Goal: Transaction & Acquisition: Obtain resource

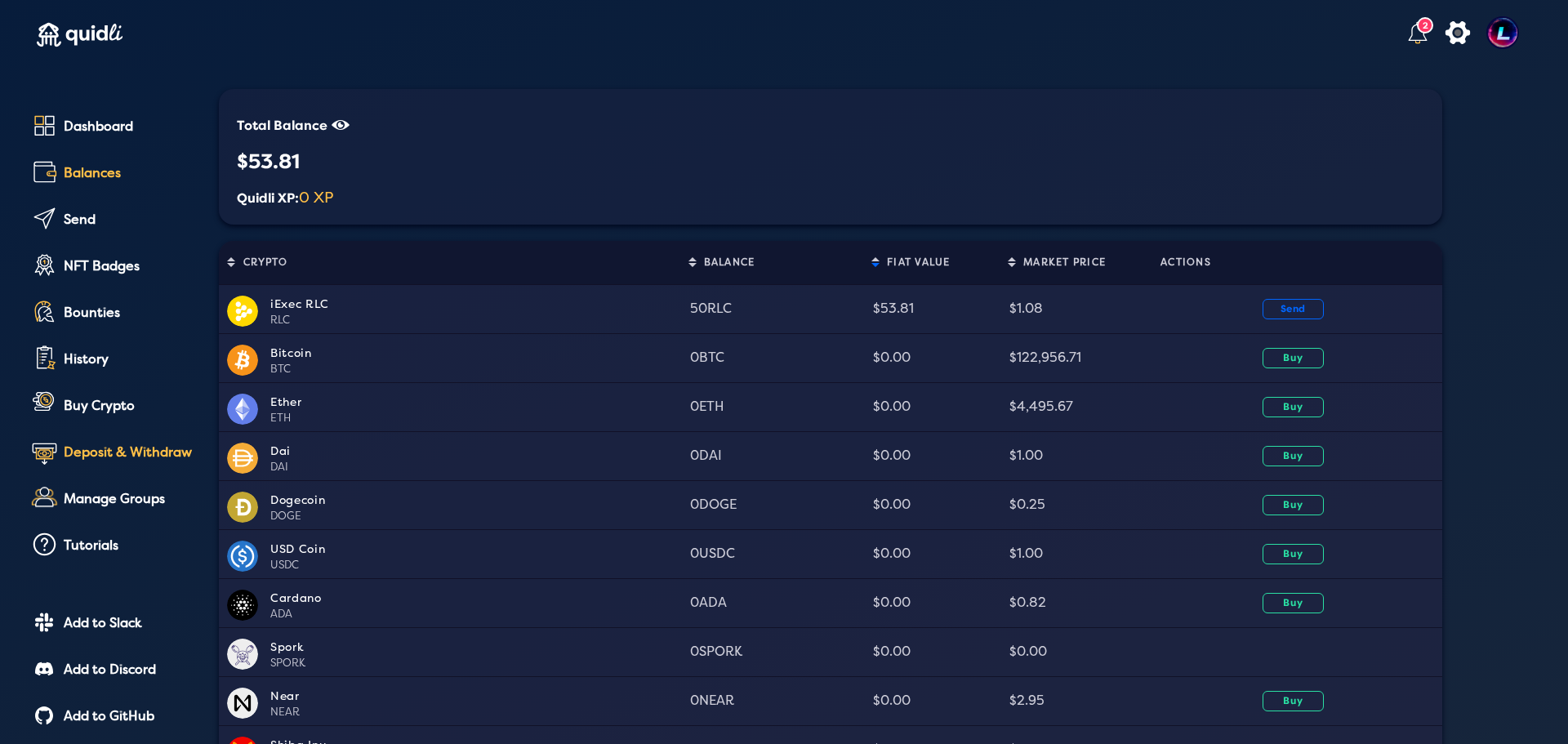
click at [111, 452] on div "Deposit & Withdraw" at bounding box center [130, 453] width 132 height 15
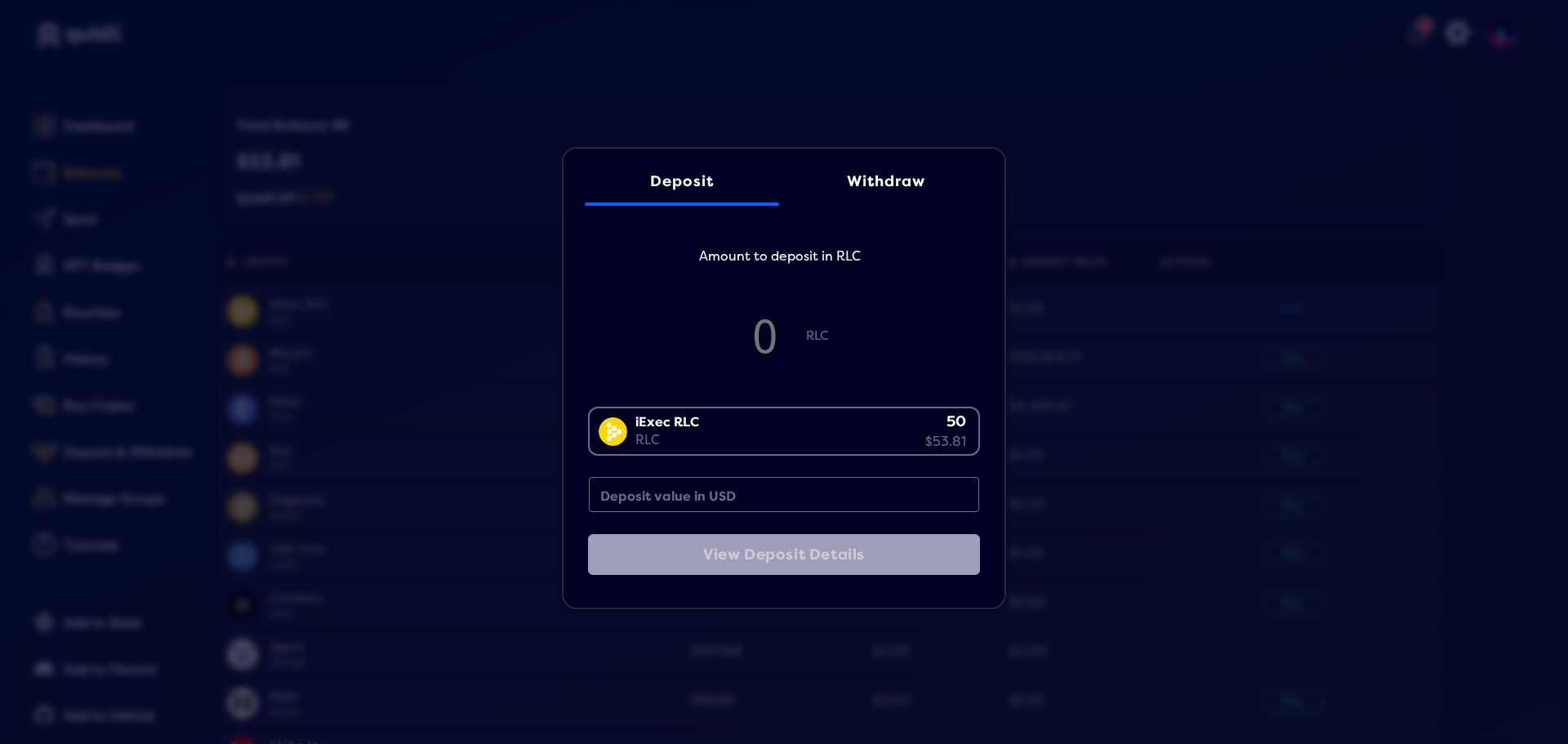
click at [855, 179] on div "Withdraw" at bounding box center [886, 181] width 162 height 17
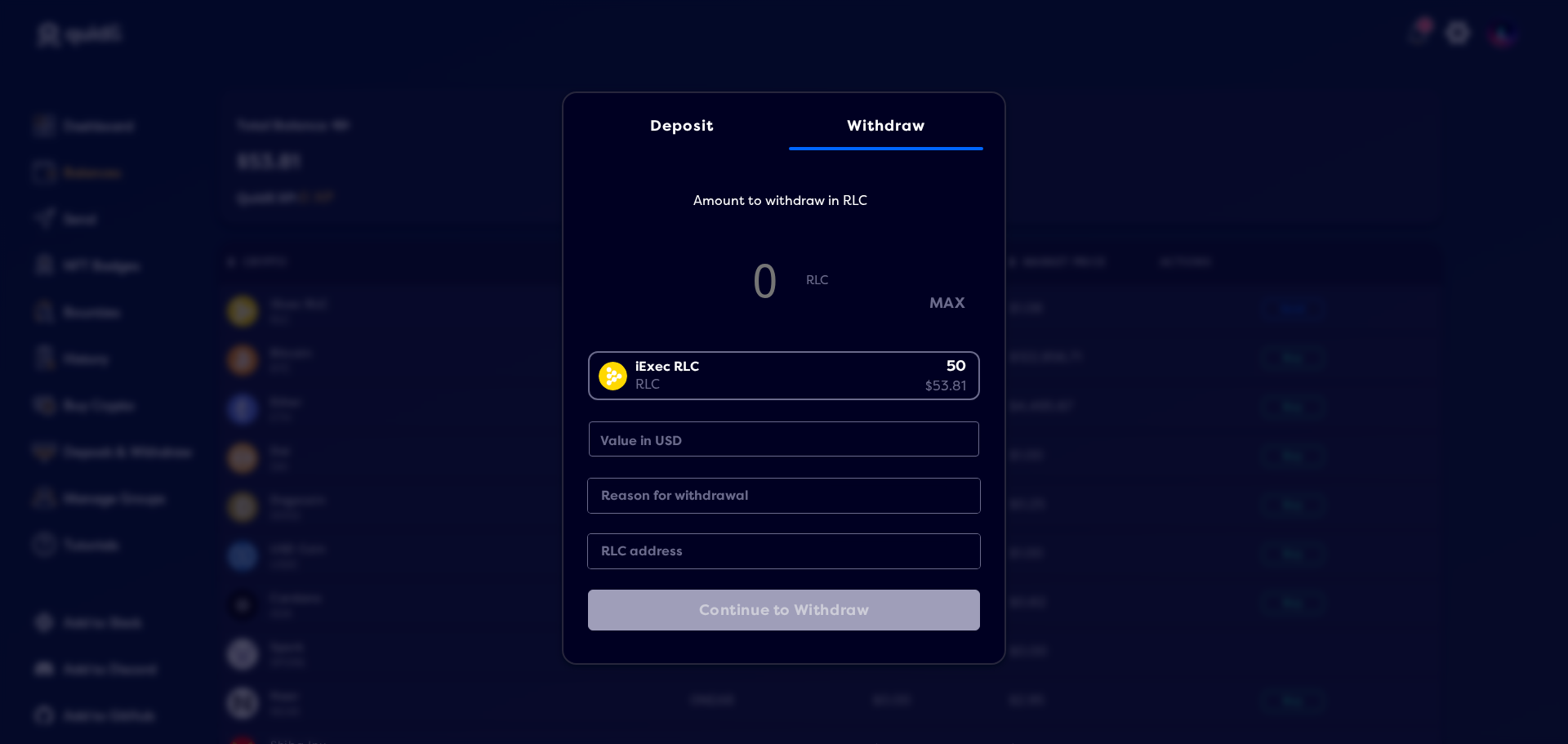
click at [945, 302] on button "MAX" at bounding box center [948, 304] width 82 height 27
type input "49.95"
type input "53.75"
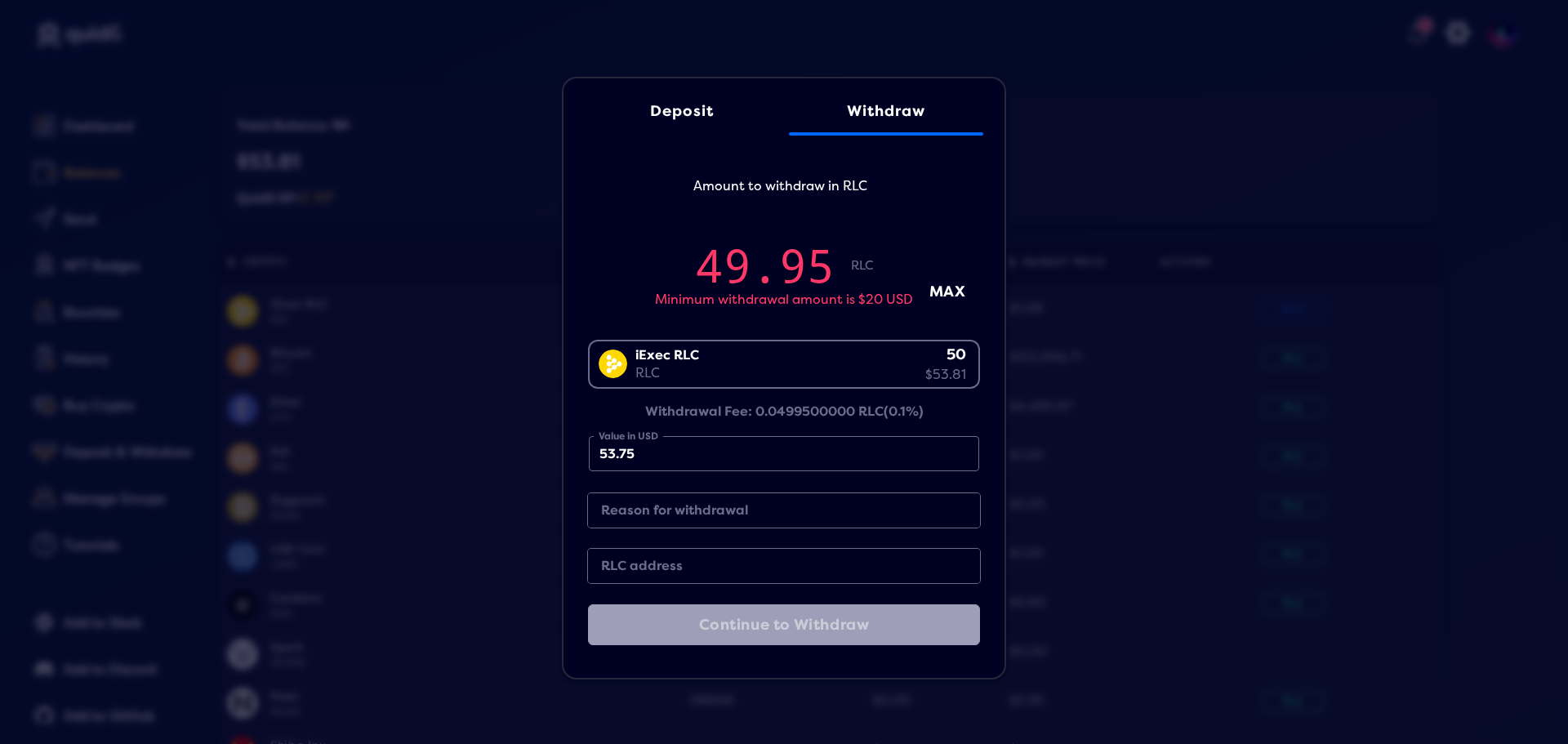
type input "49.9458459861075"
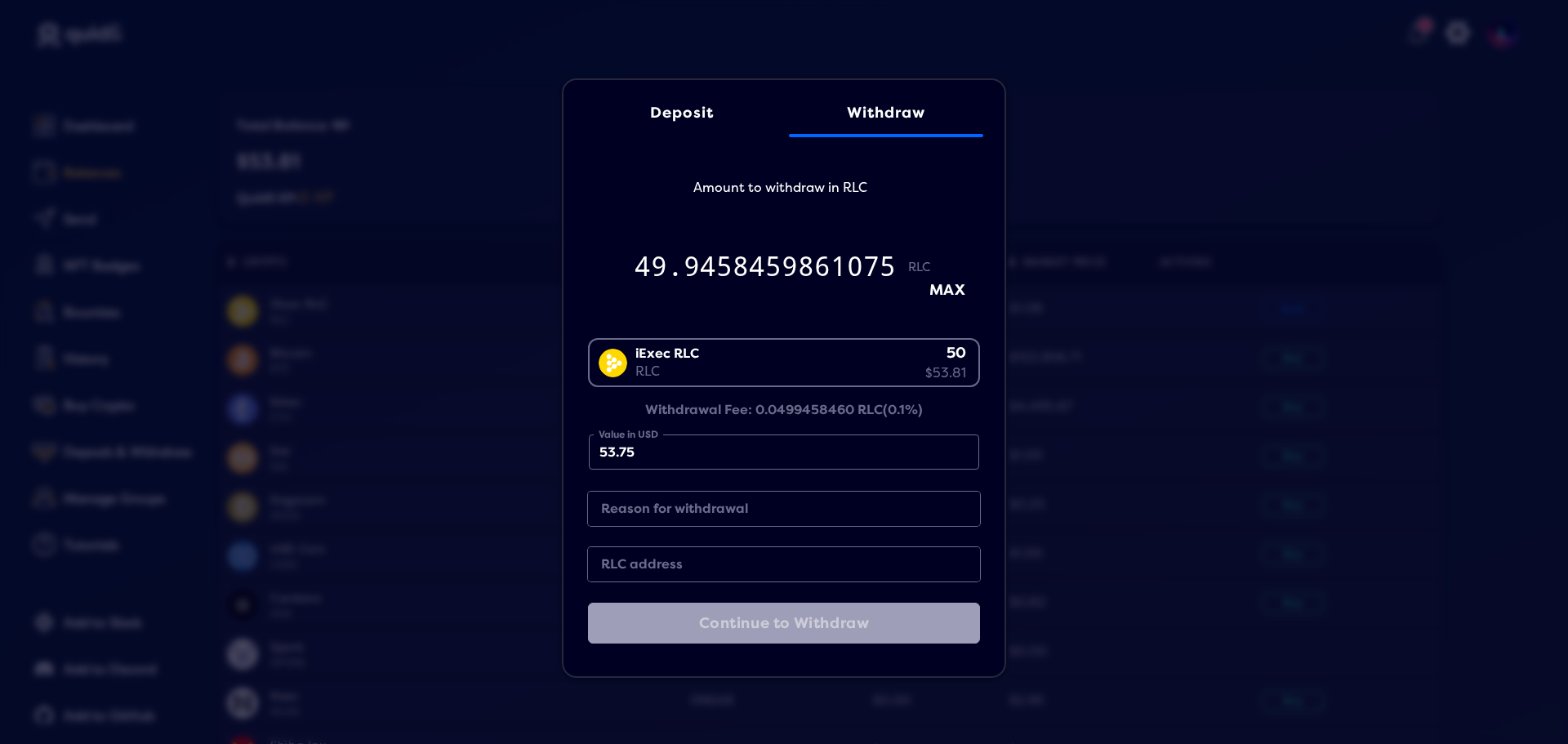
click at [688, 562] on label "RLC address" at bounding box center [771, 565] width 353 height 22
click at [688, 562] on input "RLC address" at bounding box center [784, 565] width 392 height 35
paste input "0xDaE4c97409c4A35F3f903E7D2afBd1130d234124"
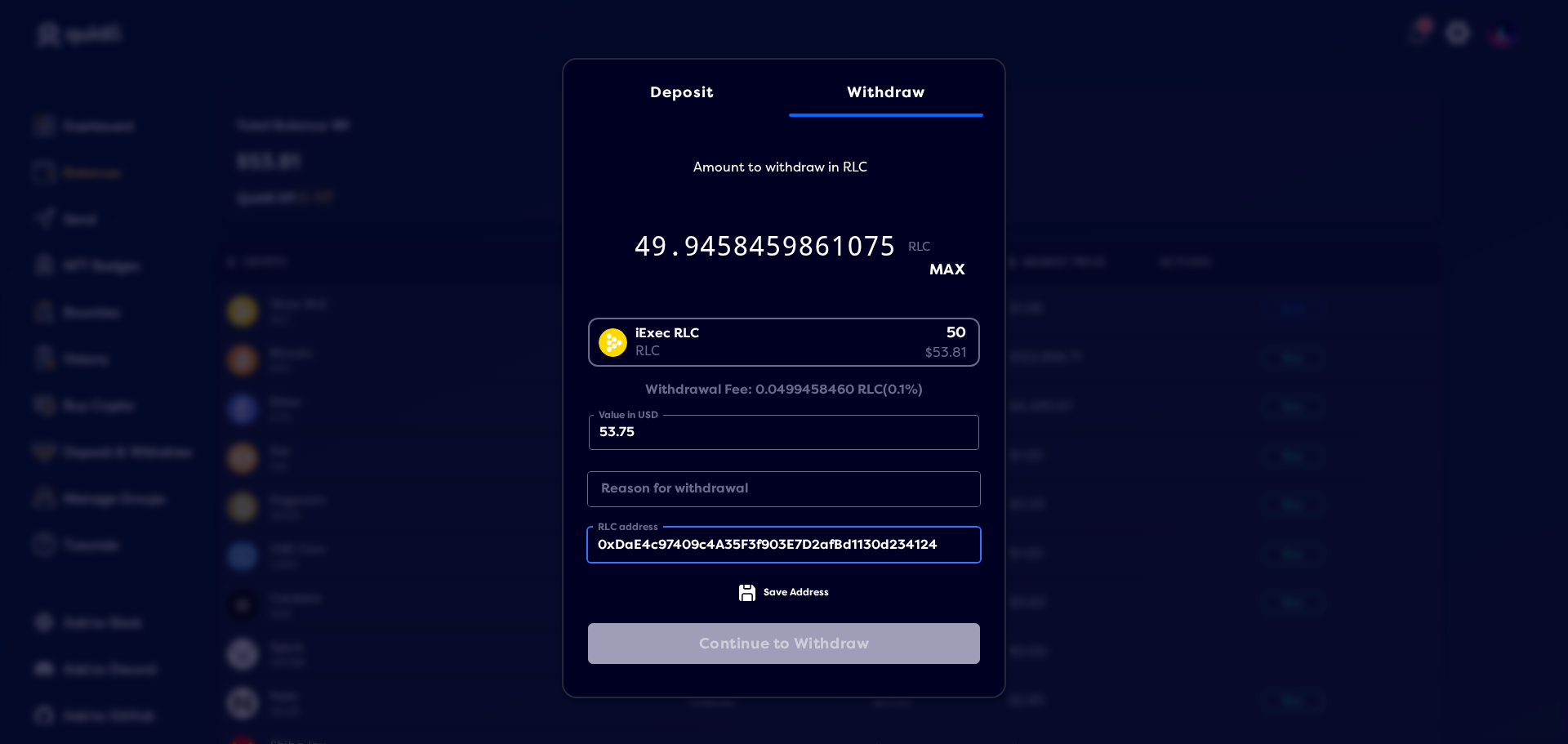
type input "0xDaE4c97409c4A35F3f903E7D2afBd1130d234124"
click at [674, 497] on label "Reason for withdrawal" at bounding box center [771, 489] width 353 height 22
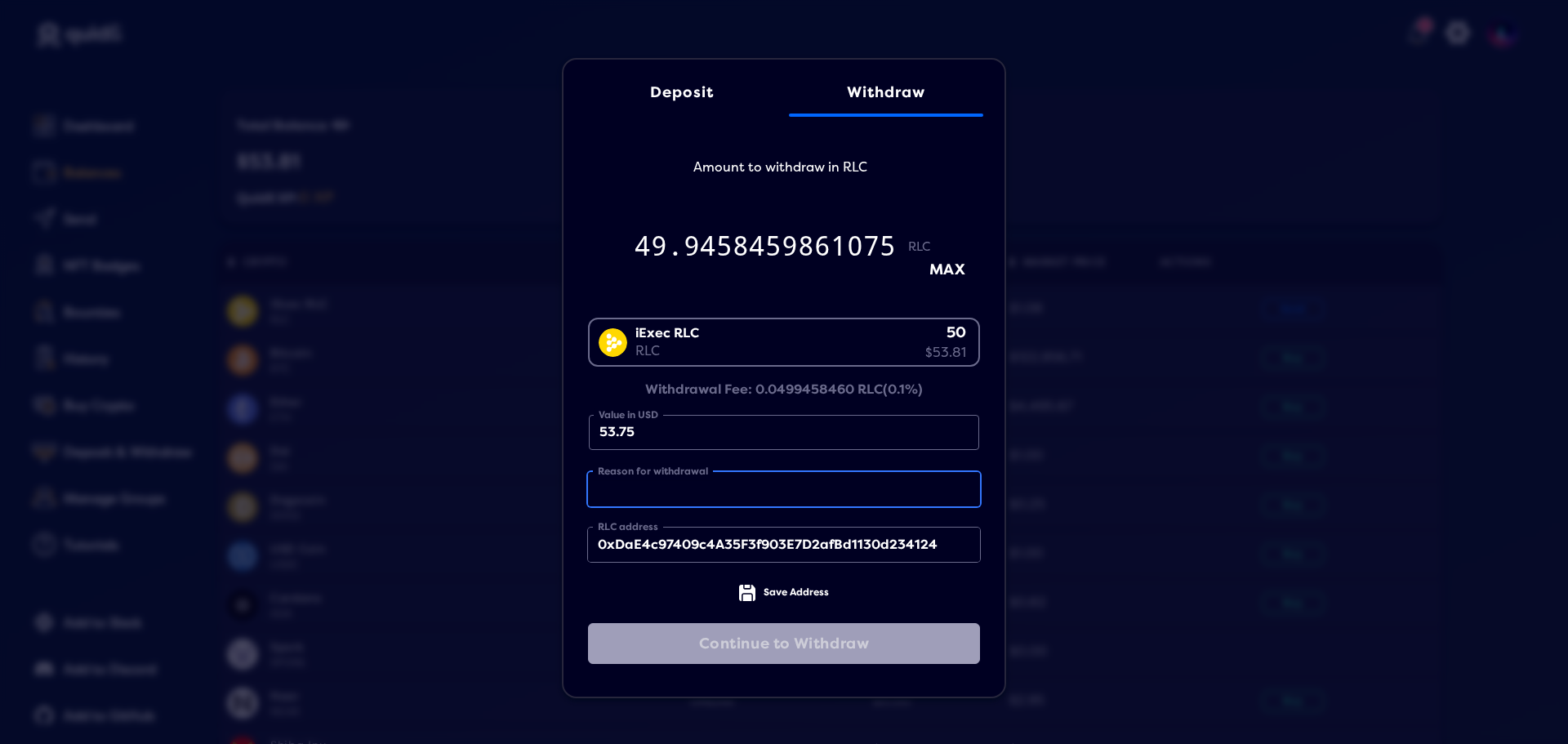
click at [674, 497] on input "Reason for withdrawal" at bounding box center [784, 489] width 392 height 35
paste input "Withdraw"
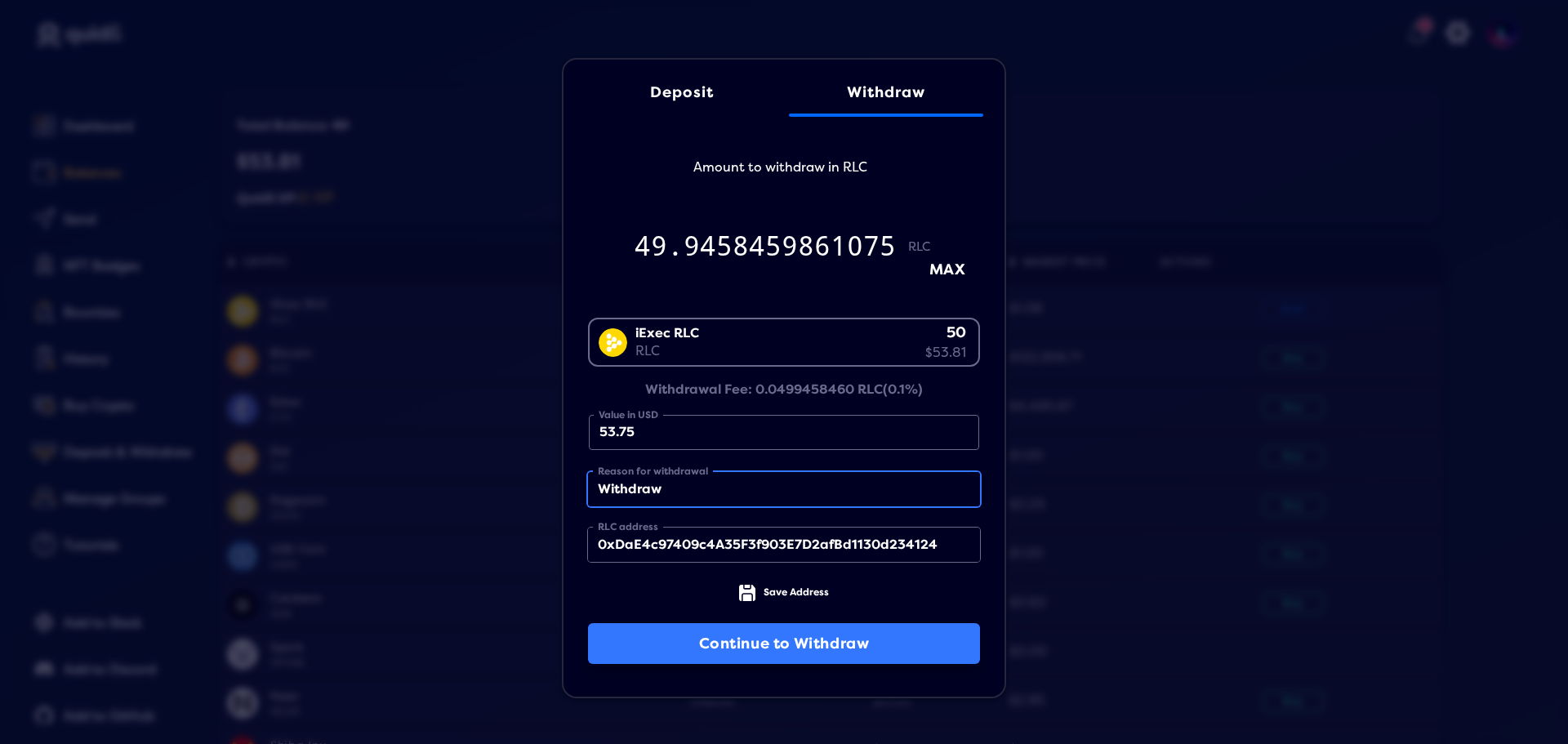
type input "Withdraw"
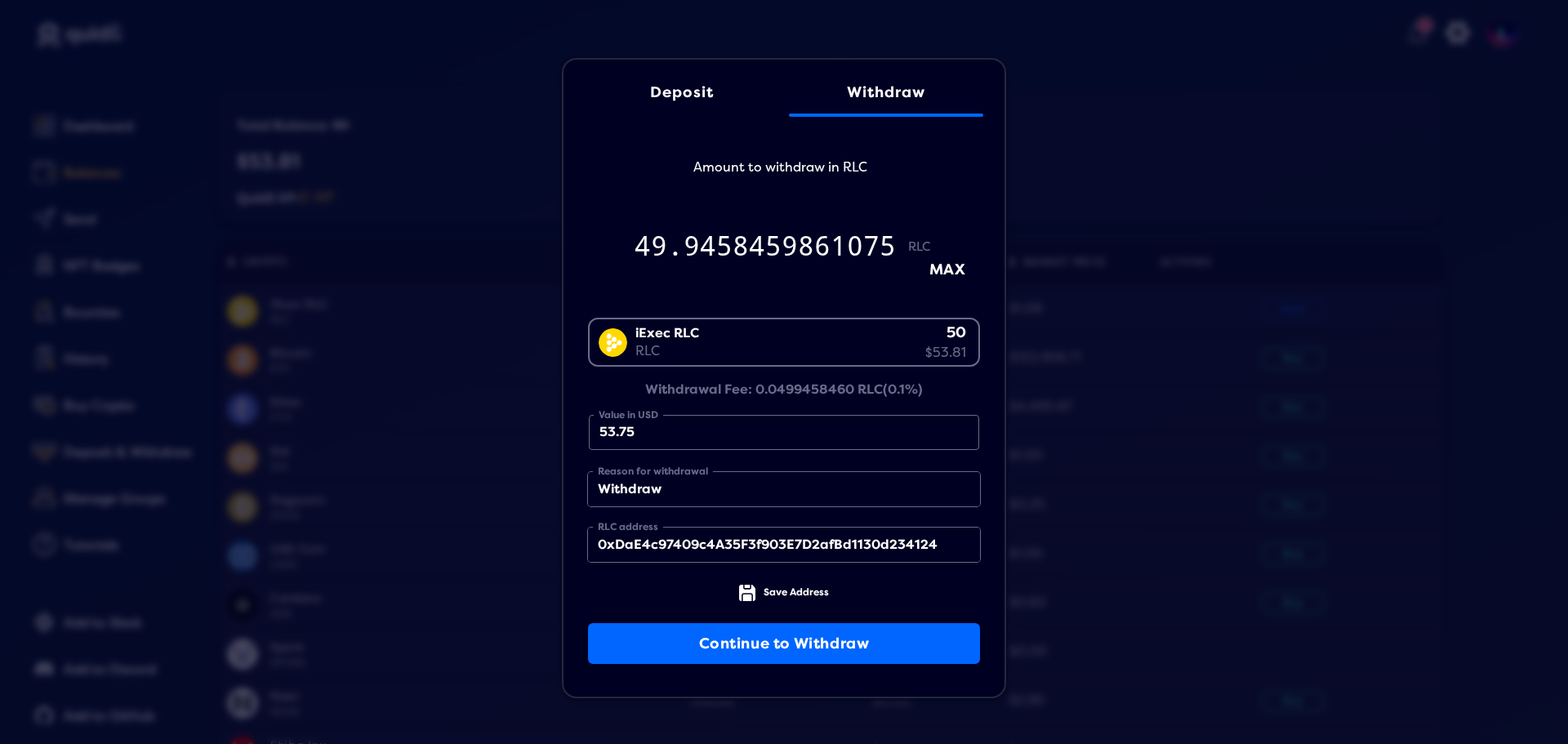
click at [839, 629] on button "Continue to Withdraw" at bounding box center [784, 644] width 392 height 41
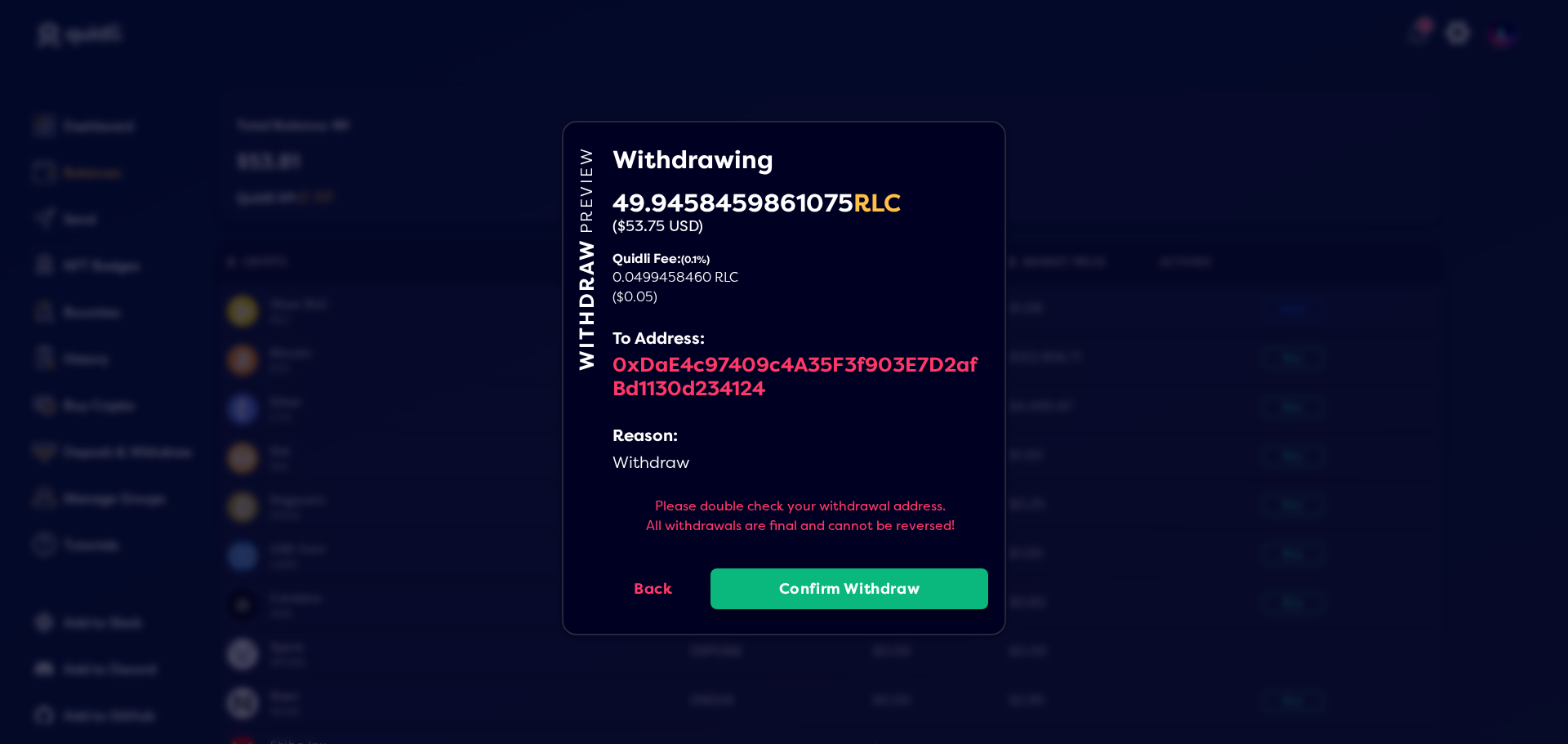
click at [871, 590] on button "Confirm Withdraw" at bounding box center [849, 590] width 278 height 41
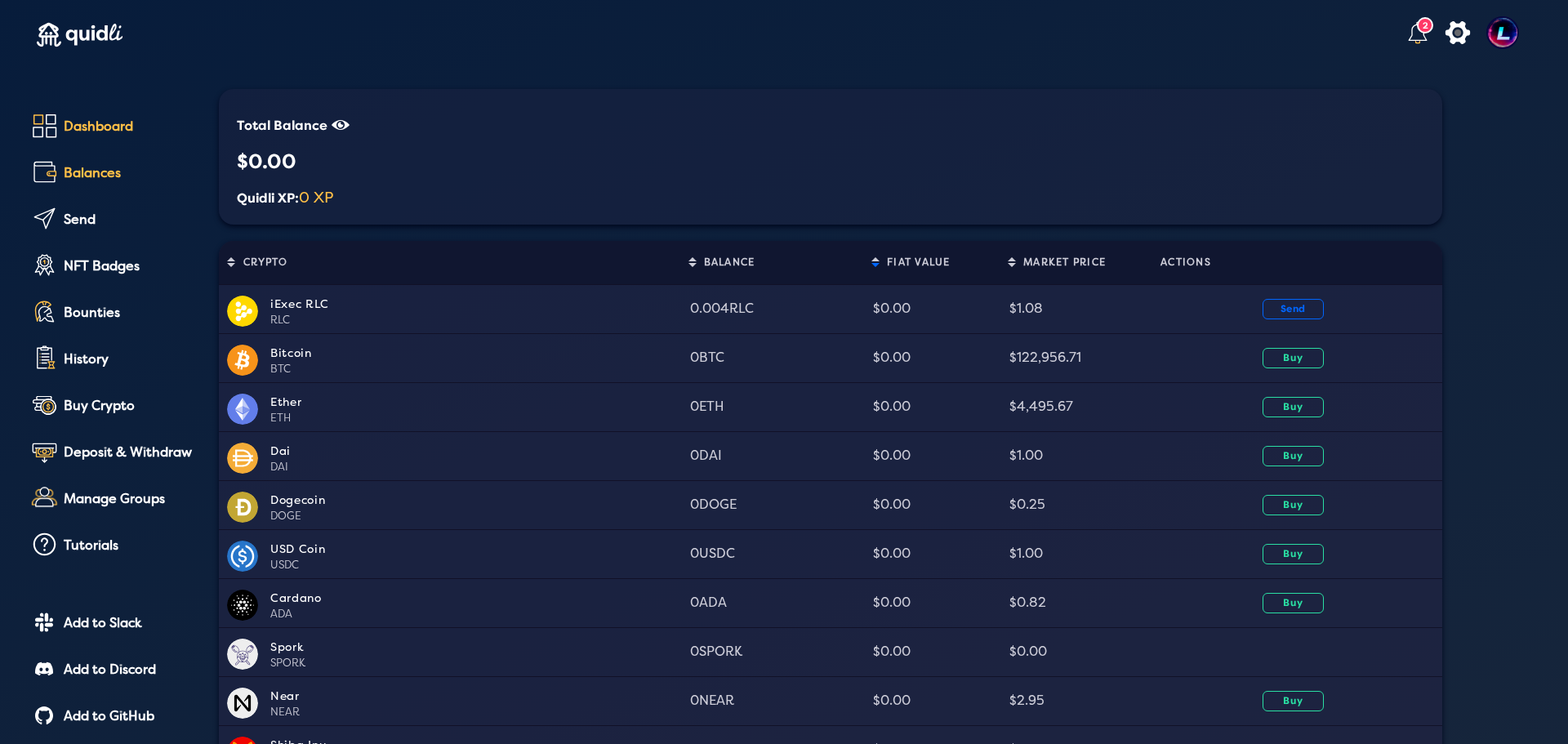
click at [89, 129] on div "Dashboard" at bounding box center [130, 126] width 132 height 15
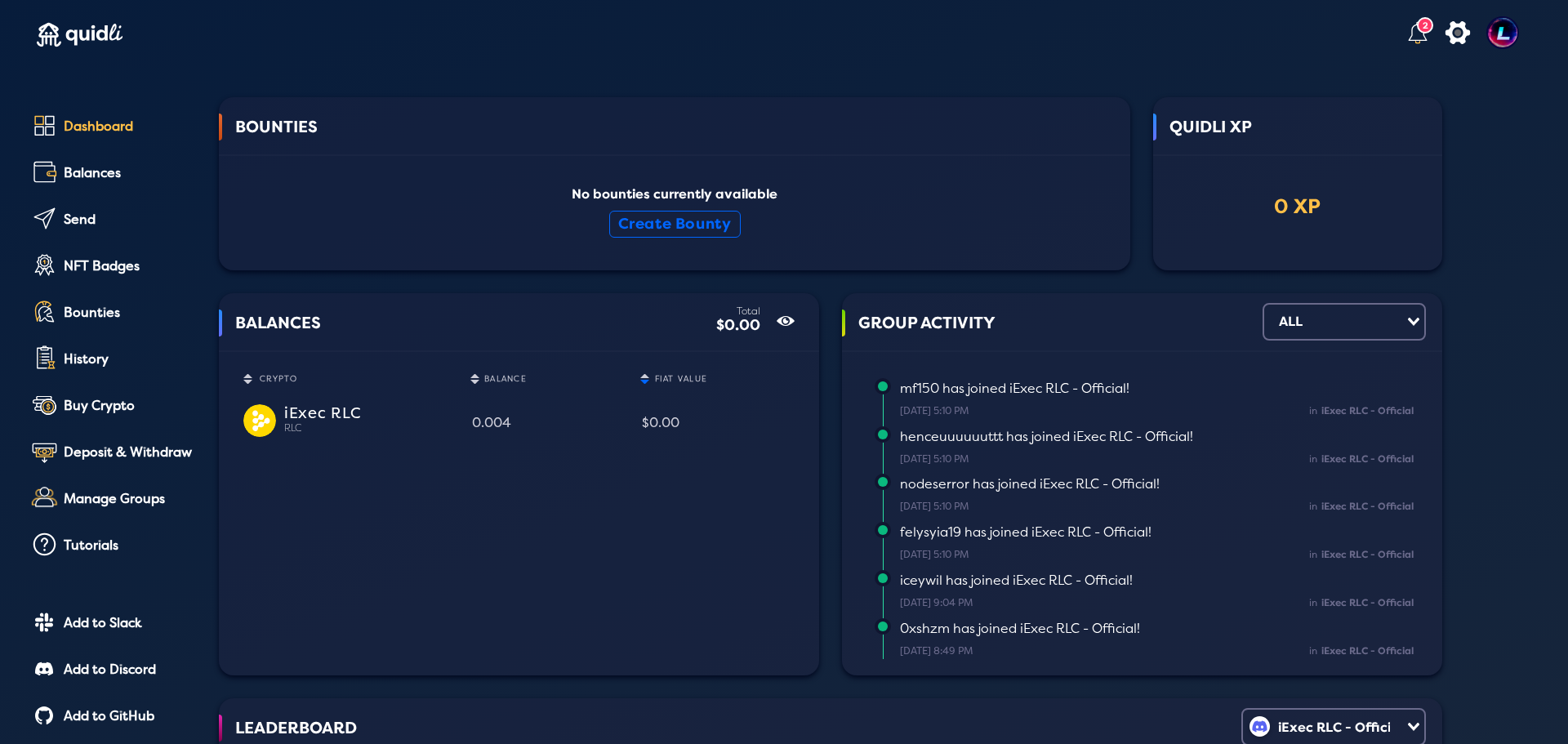
click at [1417, 24] on div "2" at bounding box center [1425, 25] width 16 height 16
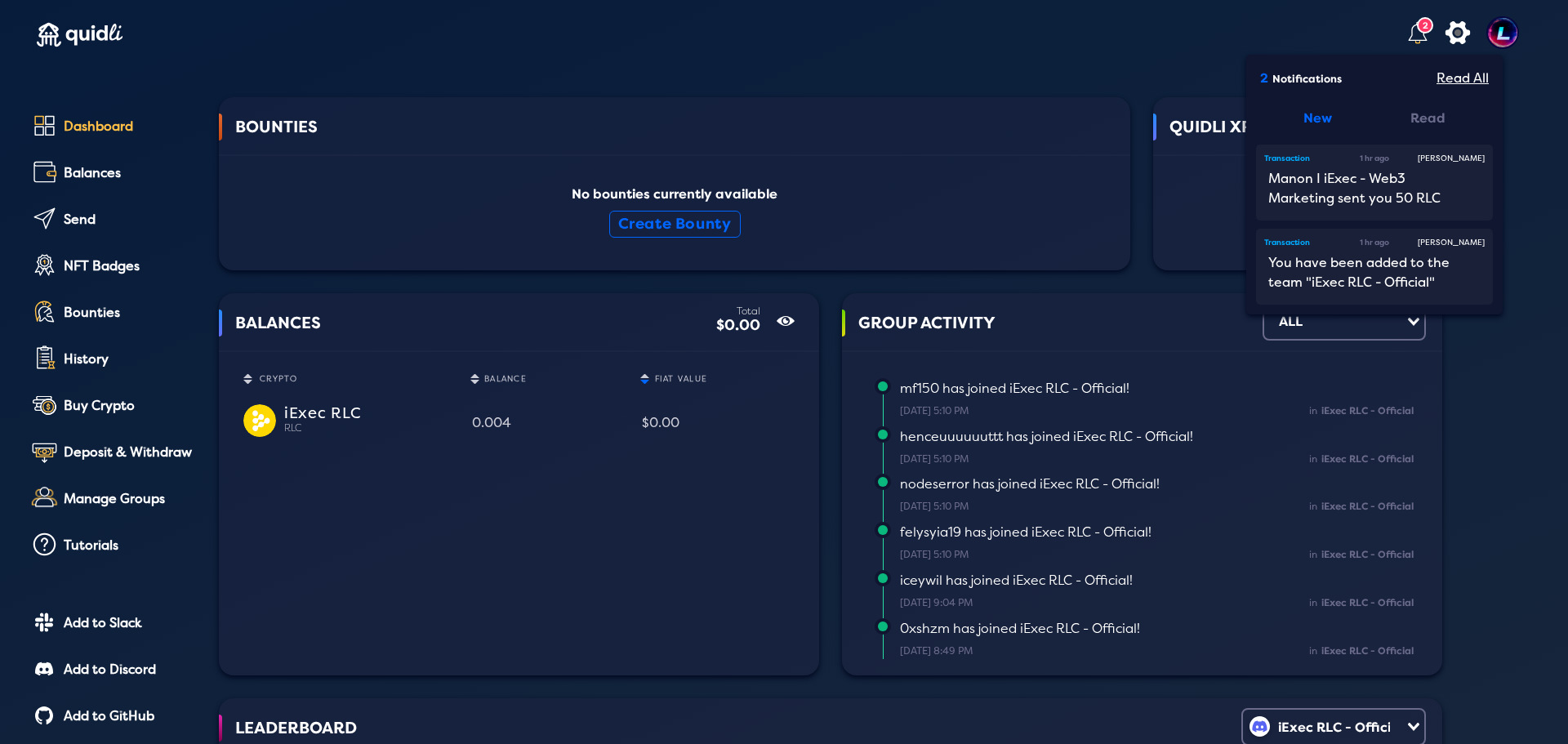
click at [1511, 115] on div "2 2 Notifications Read All New Read Transaction 1 hr ago [PERSON_NAME] Manon I …" at bounding box center [784, 501] width 1568 height 1002
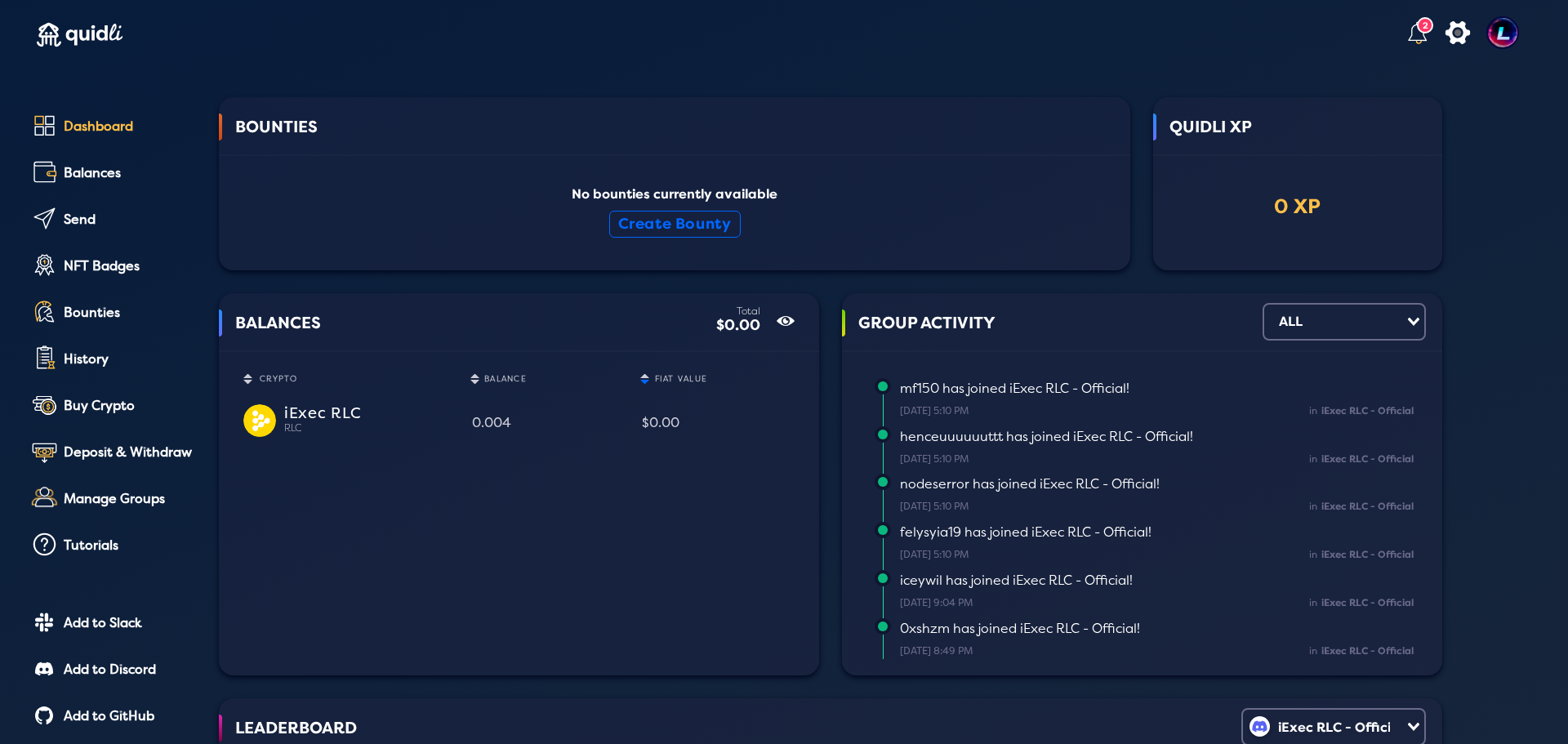
drag, startPoint x: 1413, startPoint y: 36, endPoint x: 1424, endPoint y: 39, distance: 11.4
click at [1417, 34] on div "2" at bounding box center [1425, 25] width 16 height 16
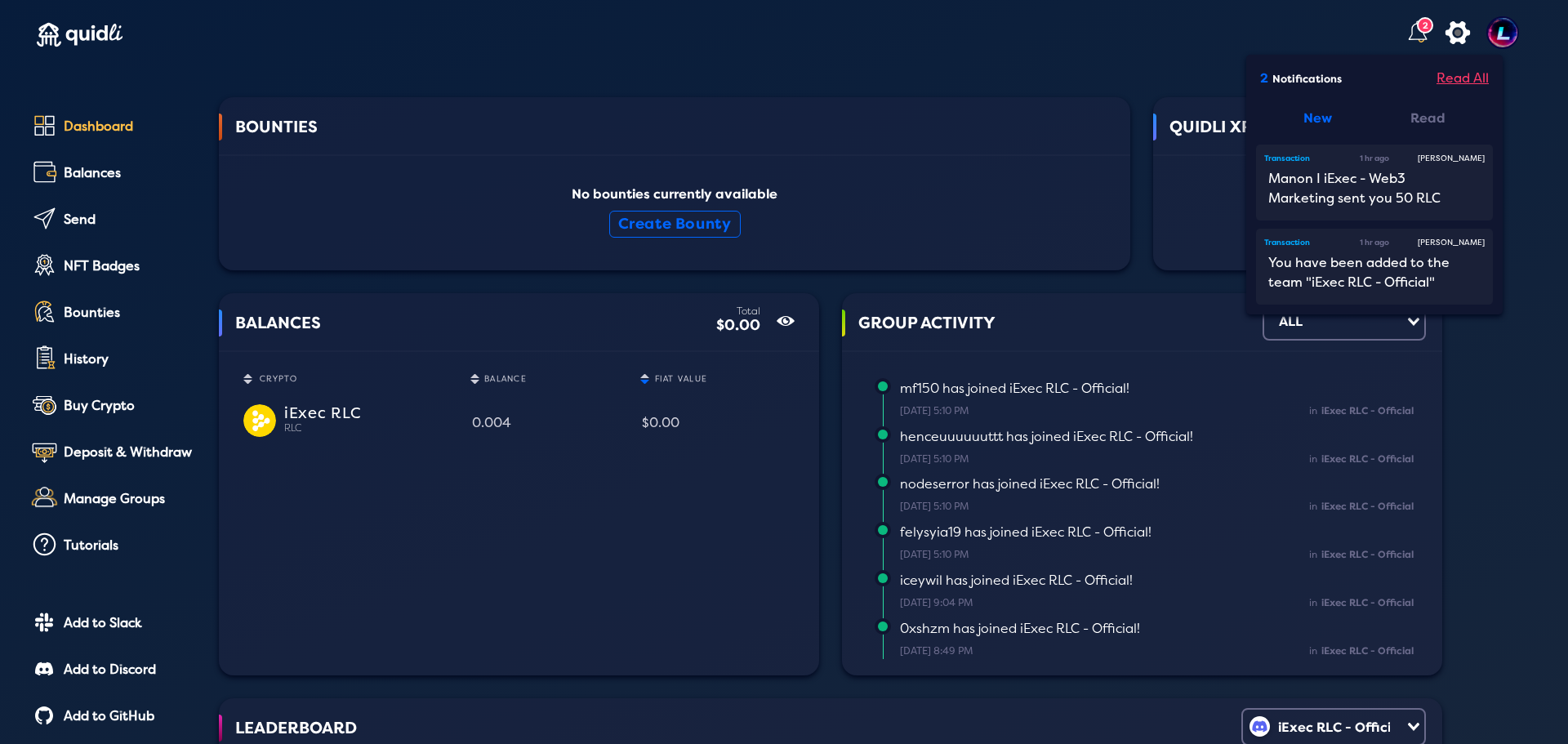
click at [1451, 79] on div "Read All" at bounding box center [1462, 78] width 52 height 20
drag, startPoint x: 1507, startPoint y: 80, endPoint x: 1524, endPoint y: 46, distance: 38.0
click at [1508, 80] on div at bounding box center [1507, 44] width 41 height 82
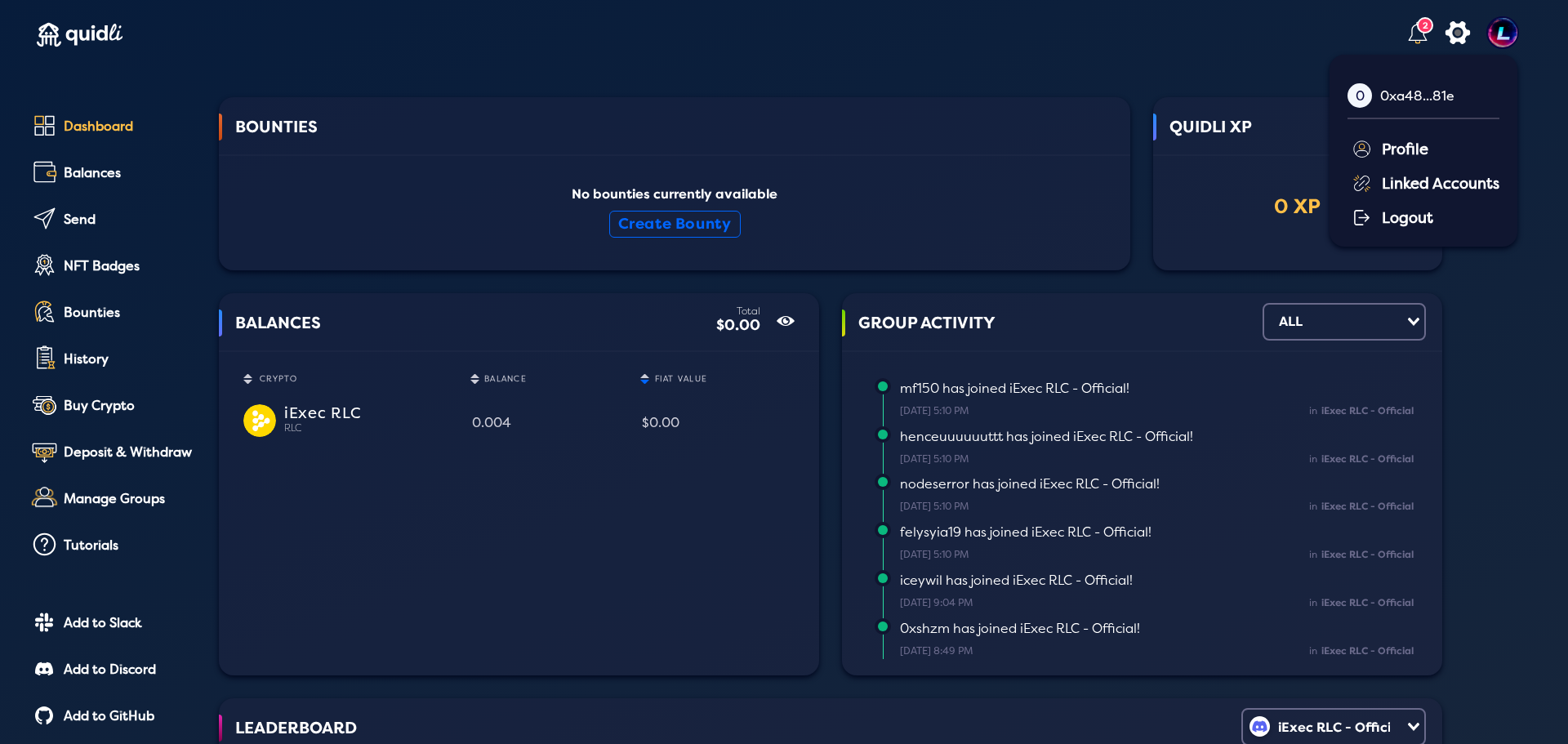
click at [1417, 33] on div "2" at bounding box center [1425, 25] width 16 height 16
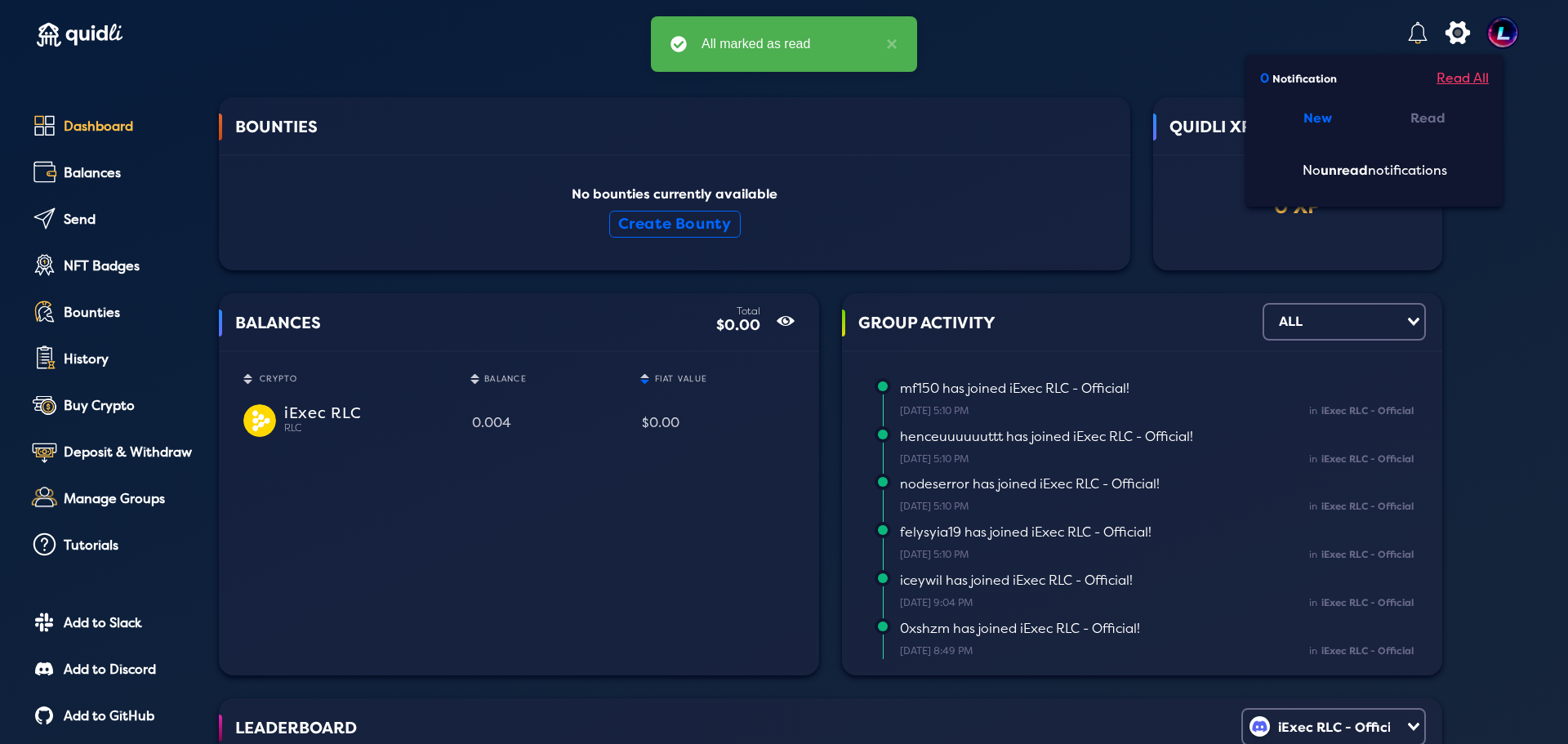
click at [1437, 80] on div "Read All" at bounding box center [1462, 78] width 52 height 20
